Goal: Task Accomplishment & Management: Complete application form

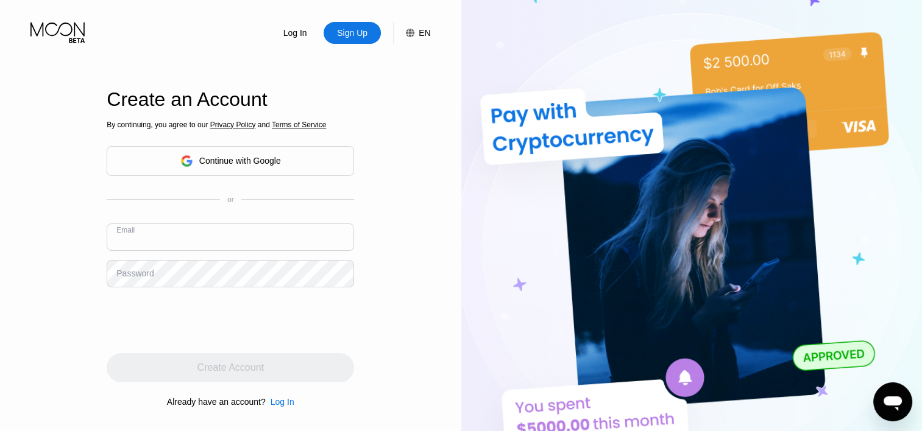
click at [227, 234] on input "text" at bounding box center [230, 237] width 247 height 27
paste input "[EMAIL_ADDRESS][DOMAIN_NAME]"
type input "[EMAIL_ADDRESS][DOMAIN_NAME]"
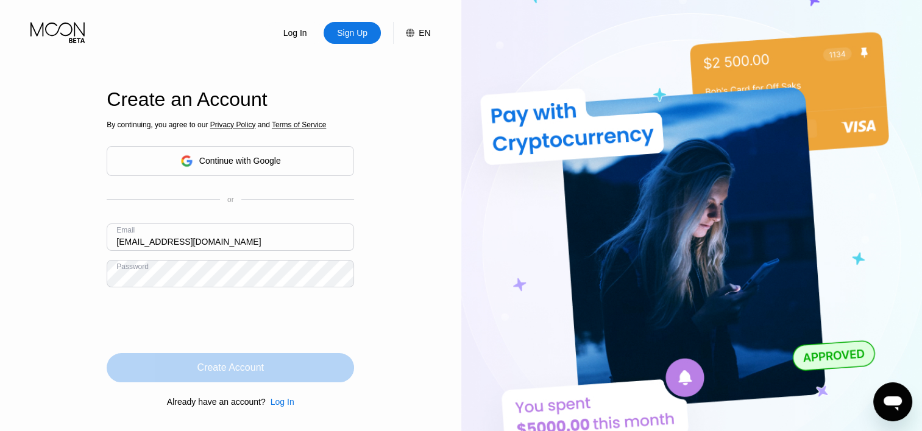
click at [124, 370] on div "Create Account" at bounding box center [230, 367] width 247 height 29
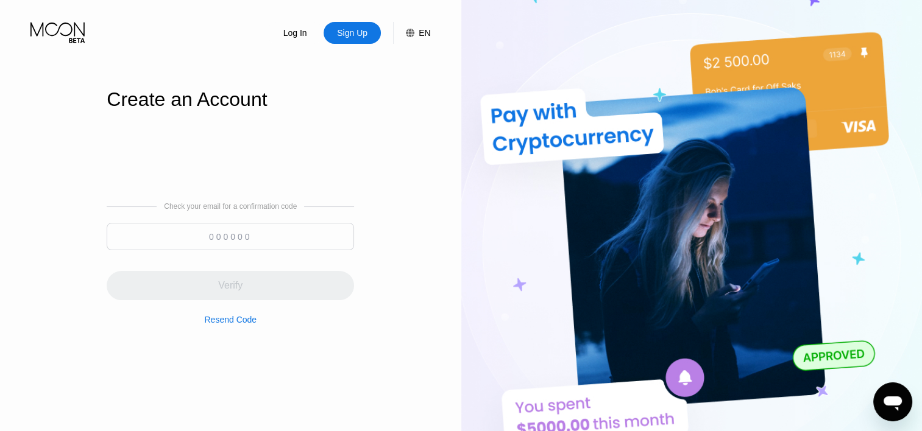
click at [239, 246] on input at bounding box center [230, 236] width 247 height 27
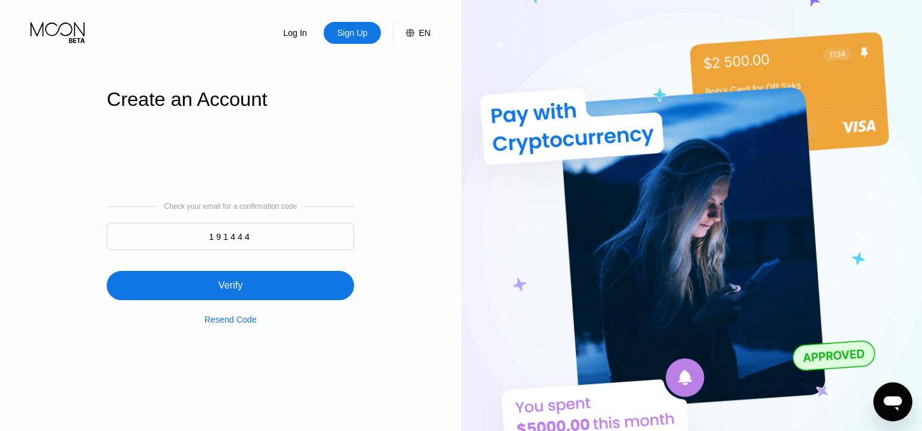
type input "191444"
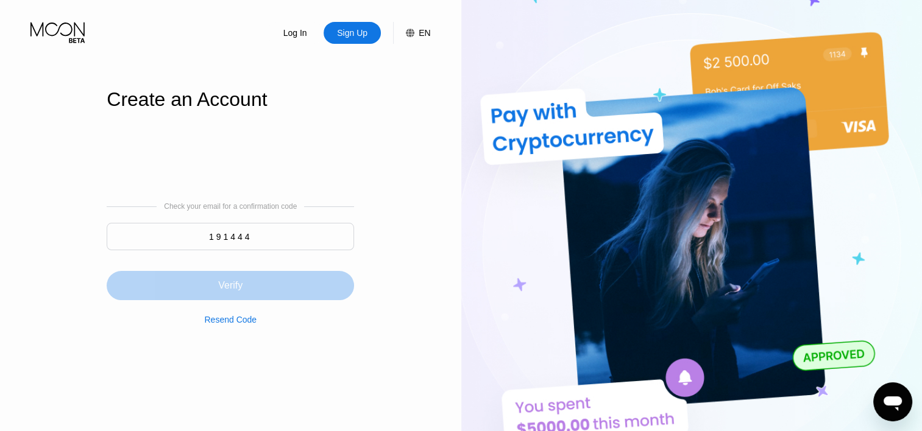
click at [236, 276] on div "Verify" at bounding box center [230, 285] width 247 height 29
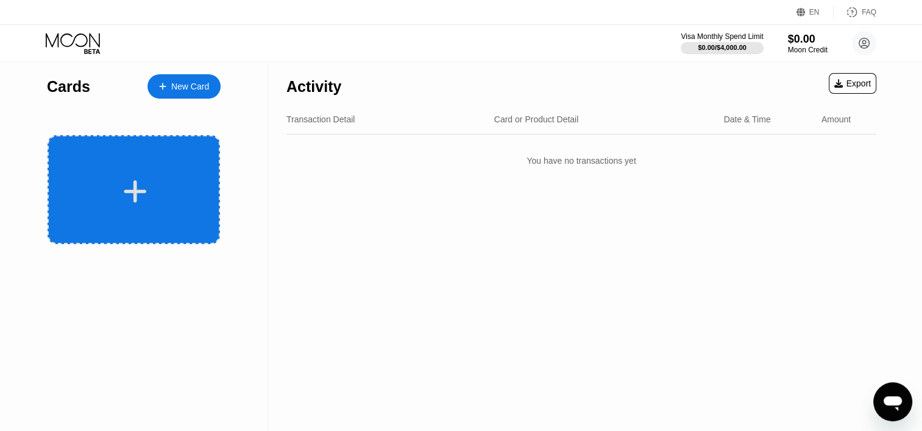
click at [183, 228] on div at bounding box center [134, 189] width 172 height 109
